Goal: Task Accomplishment & Management: Complete application form

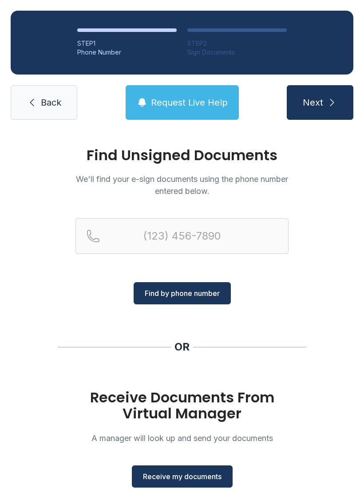
click at [191, 473] on span "Receive my documents" at bounding box center [182, 476] width 79 height 11
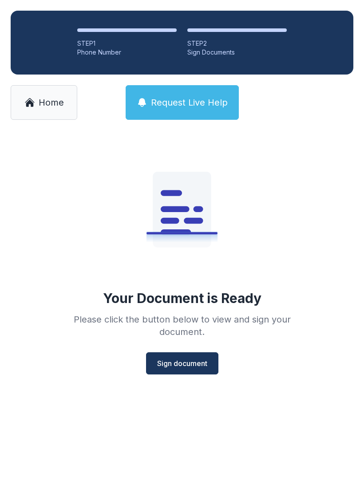
click at [198, 365] on span "Sign document" at bounding box center [182, 363] width 50 height 11
click at [191, 362] on span "Sign document" at bounding box center [182, 363] width 50 height 11
click at [46, 98] on span "Home" at bounding box center [51, 102] width 25 height 12
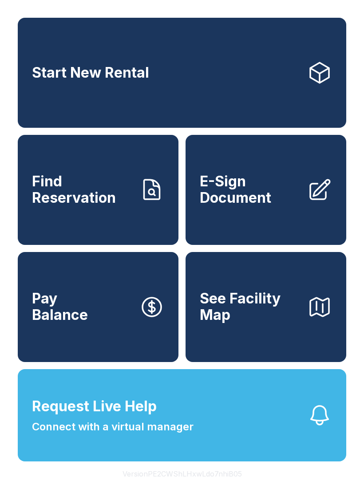
click at [277, 206] on span "E-Sign Document" at bounding box center [250, 190] width 100 height 32
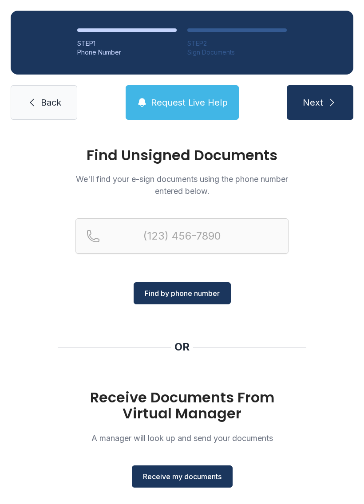
click at [197, 473] on span "Receive my documents" at bounding box center [182, 476] width 79 height 11
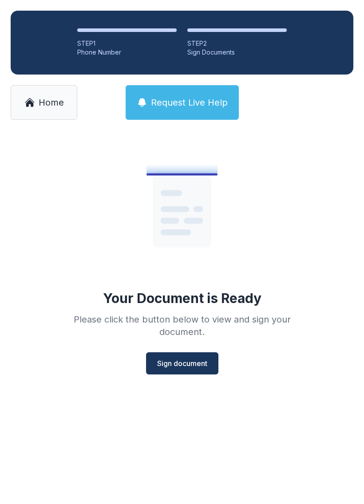
click at [198, 357] on button "Sign document" at bounding box center [182, 363] width 72 height 22
click at [42, 101] on span "Home" at bounding box center [51, 102] width 25 height 12
